Goal: Information Seeking & Learning: Learn about a topic

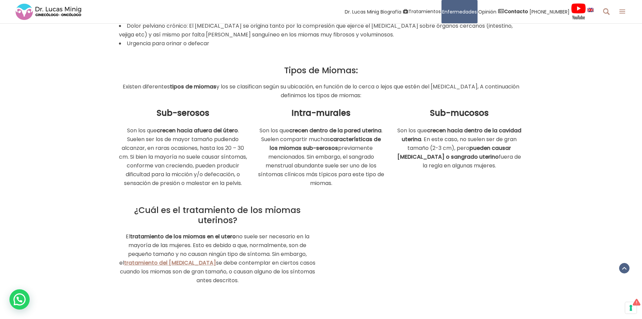
scroll to position [1180, 0]
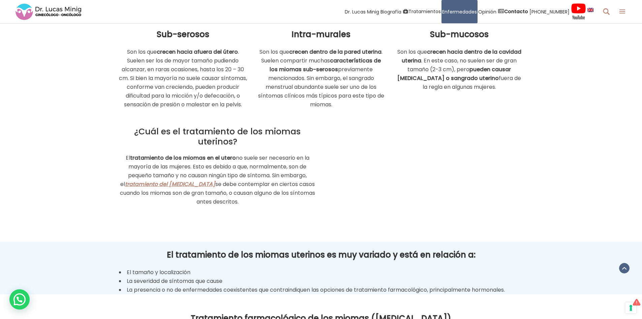
click at [185, 188] on link "tratamiento del [MEDICAL_DATA]" at bounding box center [170, 184] width 90 height 8
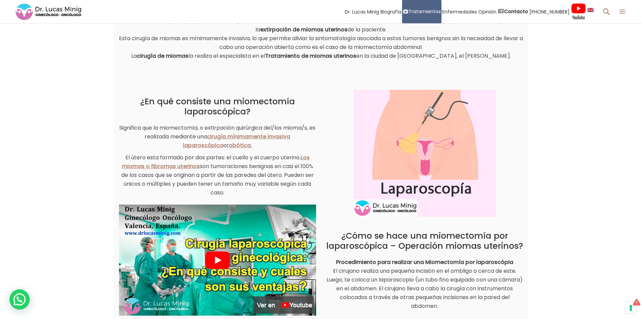
scroll to position [135, 0]
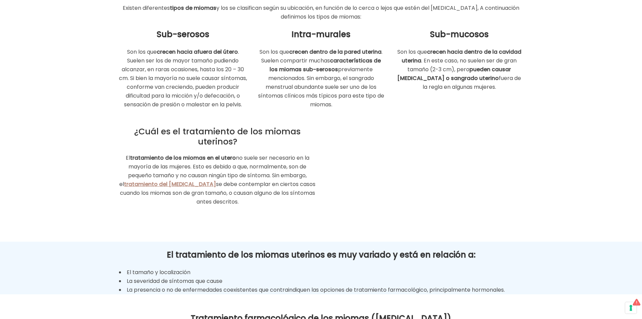
scroll to position [1180, 0]
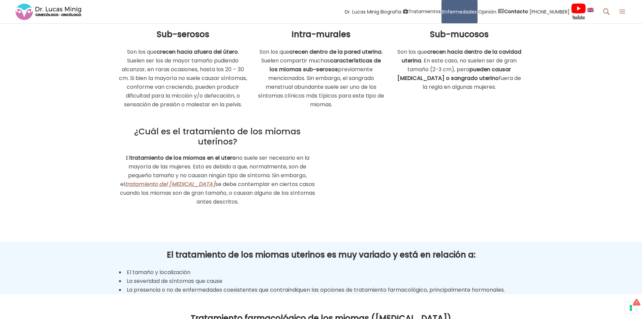
click at [177, 188] on link "tratamiento del [MEDICAL_DATA]" at bounding box center [170, 184] width 90 height 8
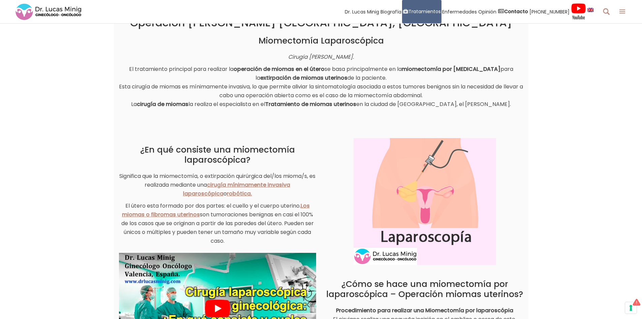
scroll to position [67, 0]
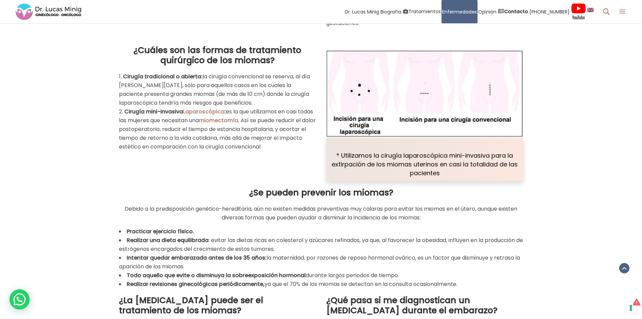
scroll to position [1922, 0]
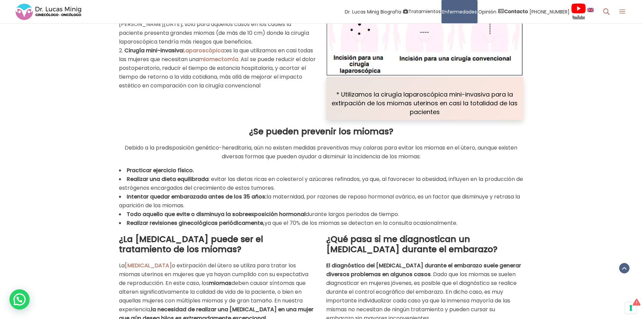
click at [199, 210] on li "Intentar quedar embarazada antes de los 35 años: la maternidad, por razones de …" at bounding box center [321, 201] width 405 height 18
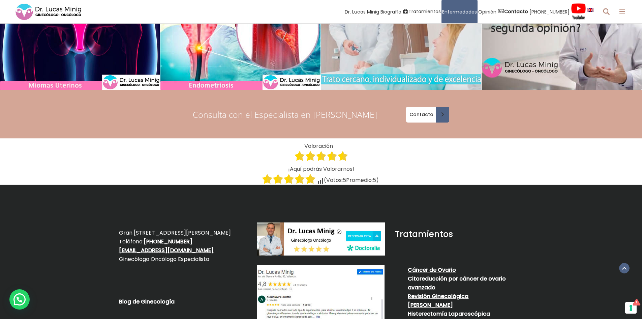
scroll to position [2949, 0]
